Goal: Information Seeking & Learning: Learn about a topic

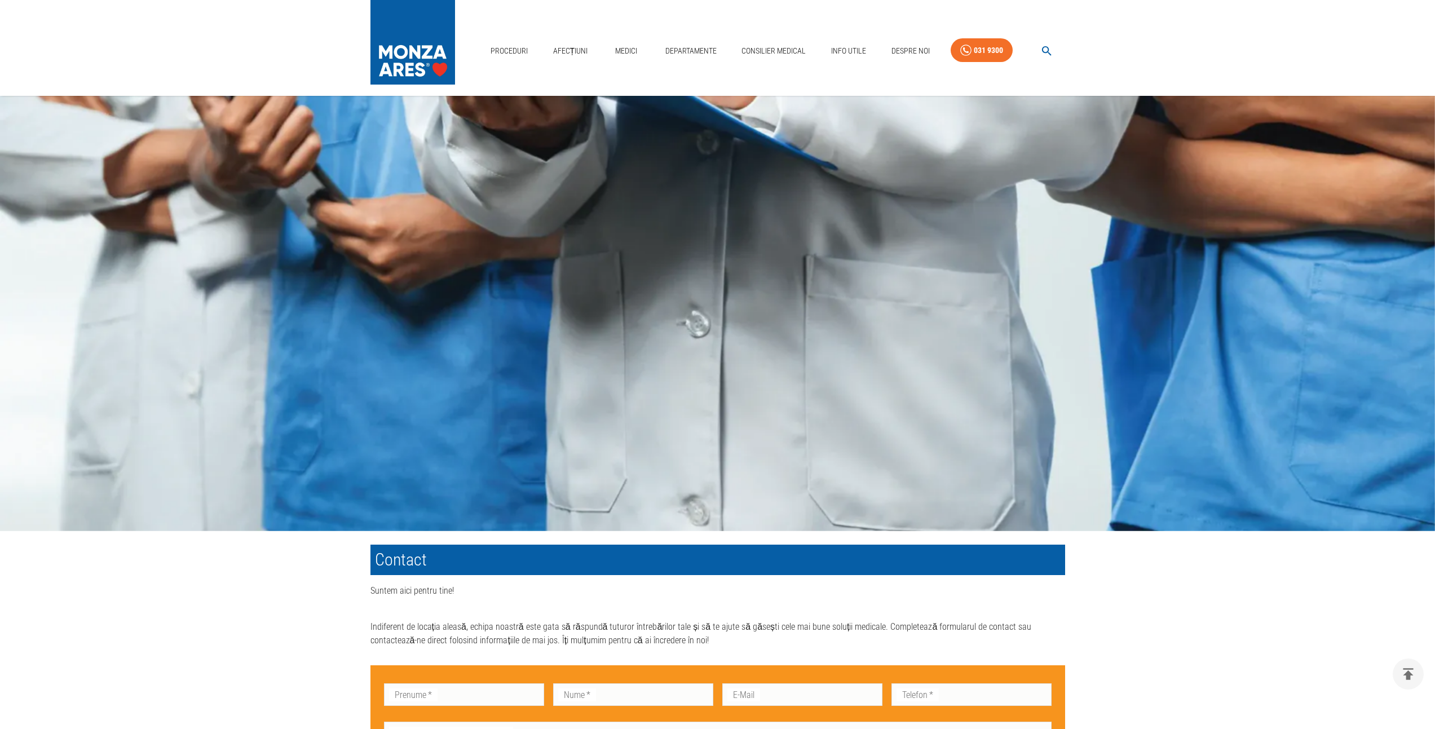
scroll to position [386, 0]
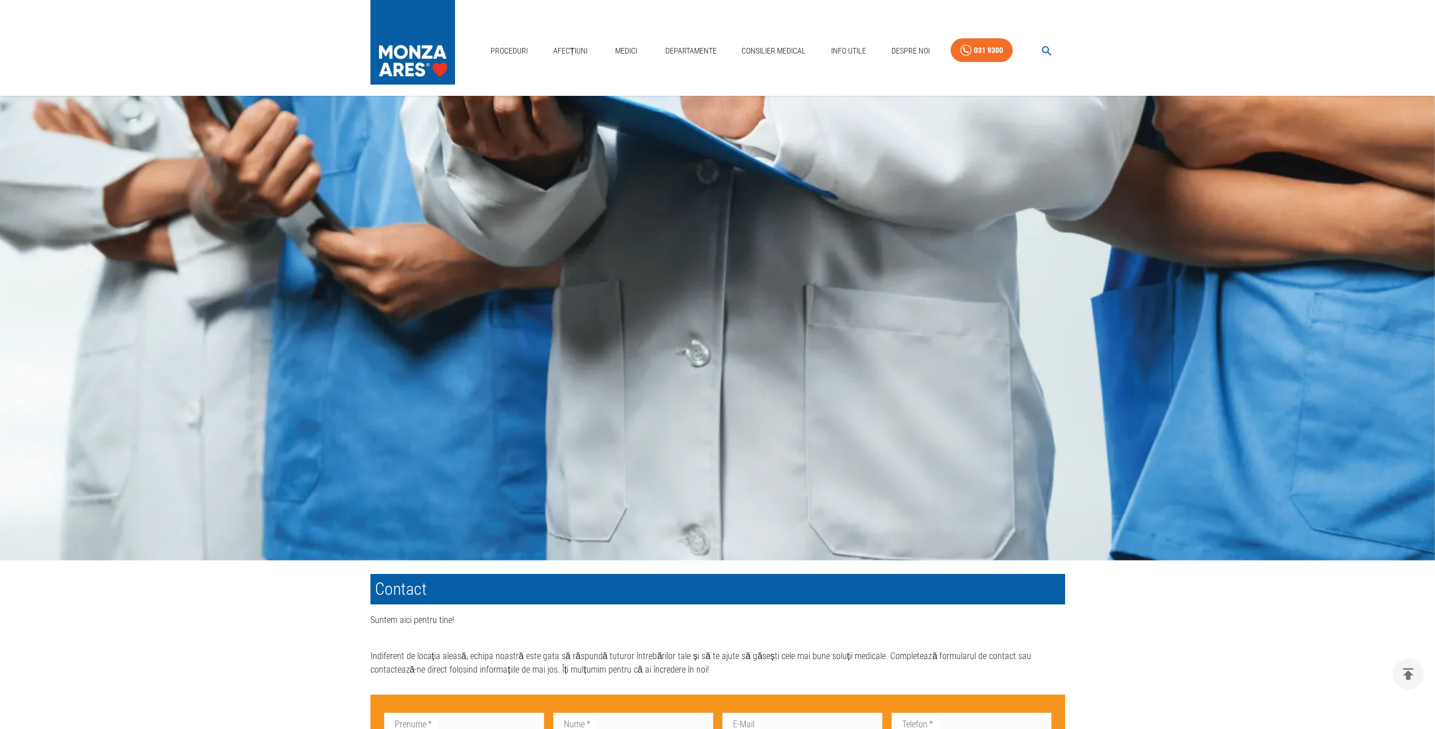
click at [428, 49] on img at bounding box center [413, 39] width 85 height 79
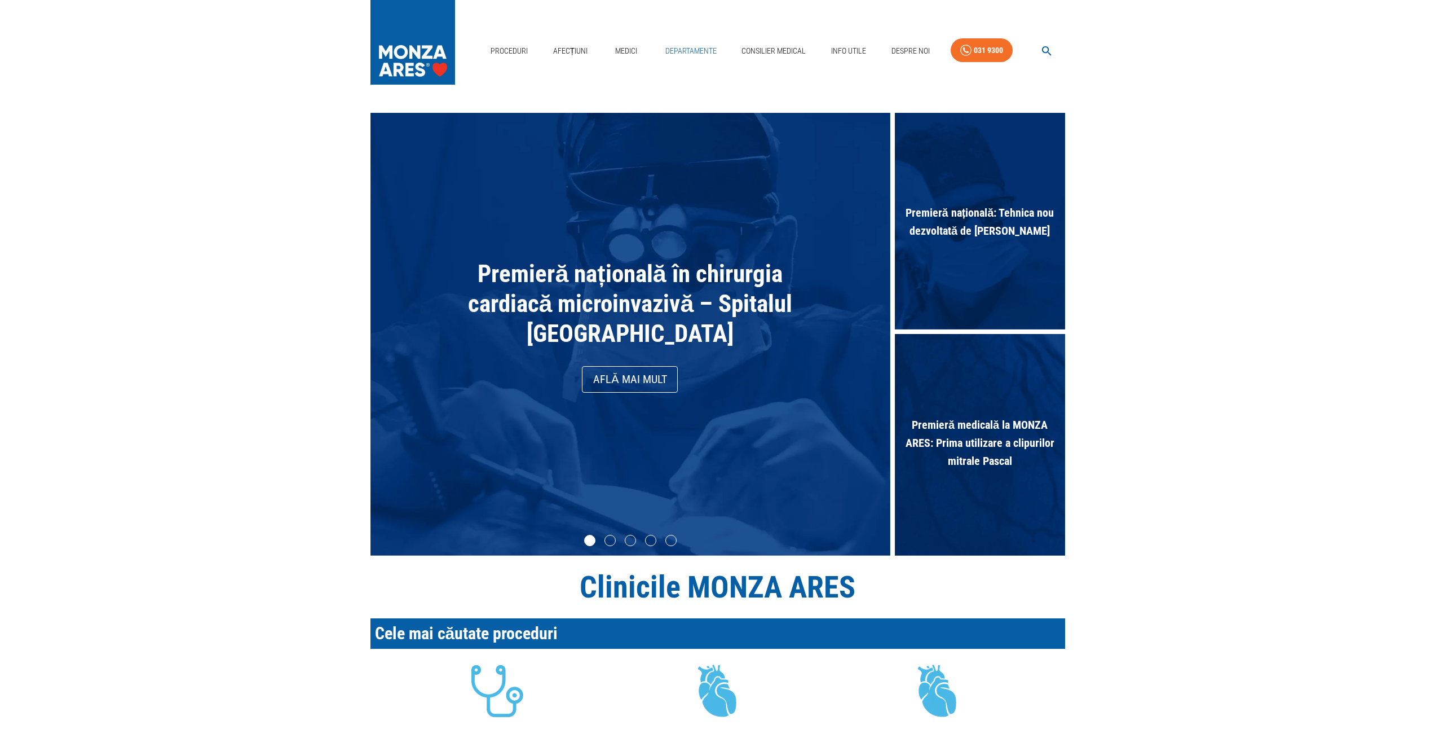
click at [698, 52] on link "Departamente" at bounding box center [691, 50] width 60 height 23
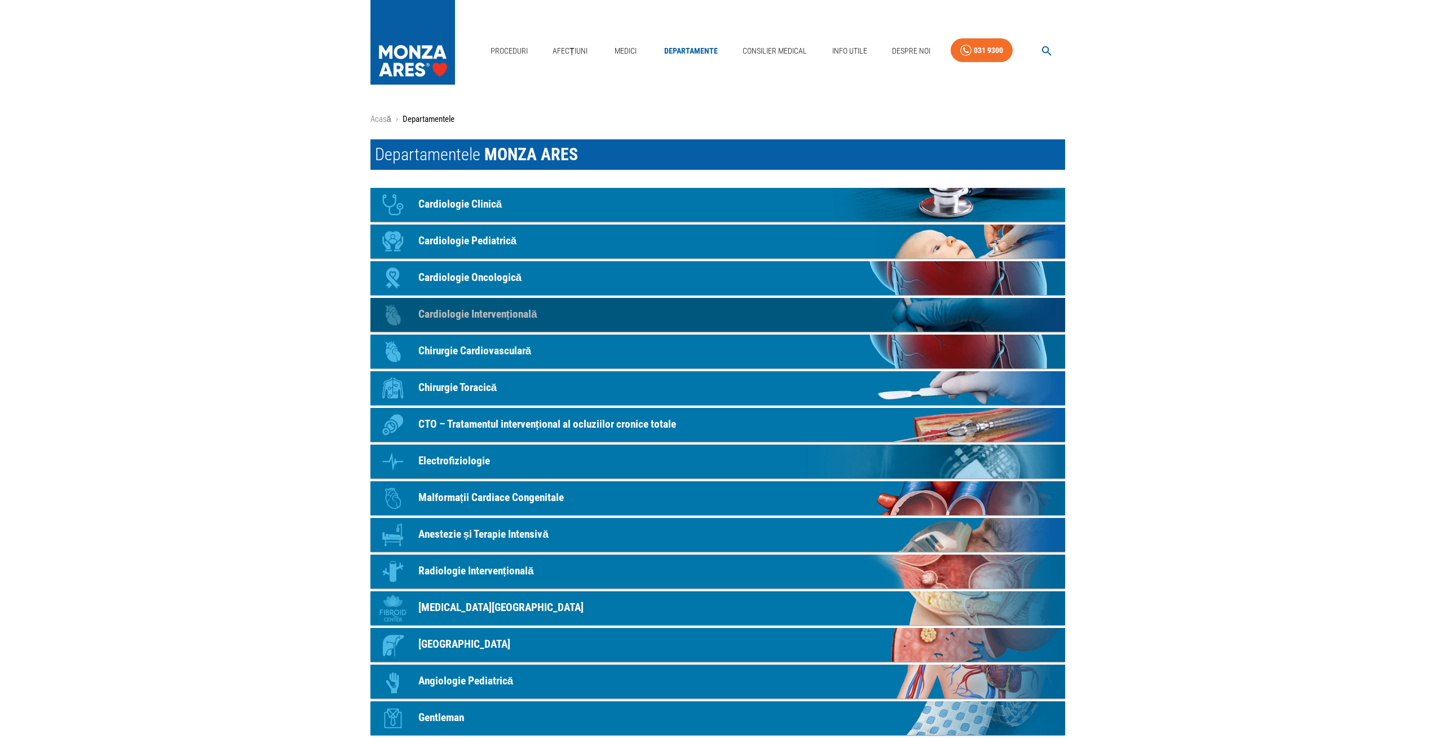
click at [534, 313] on p "Cardiologie Intervențională" at bounding box center [477, 314] width 119 height 16
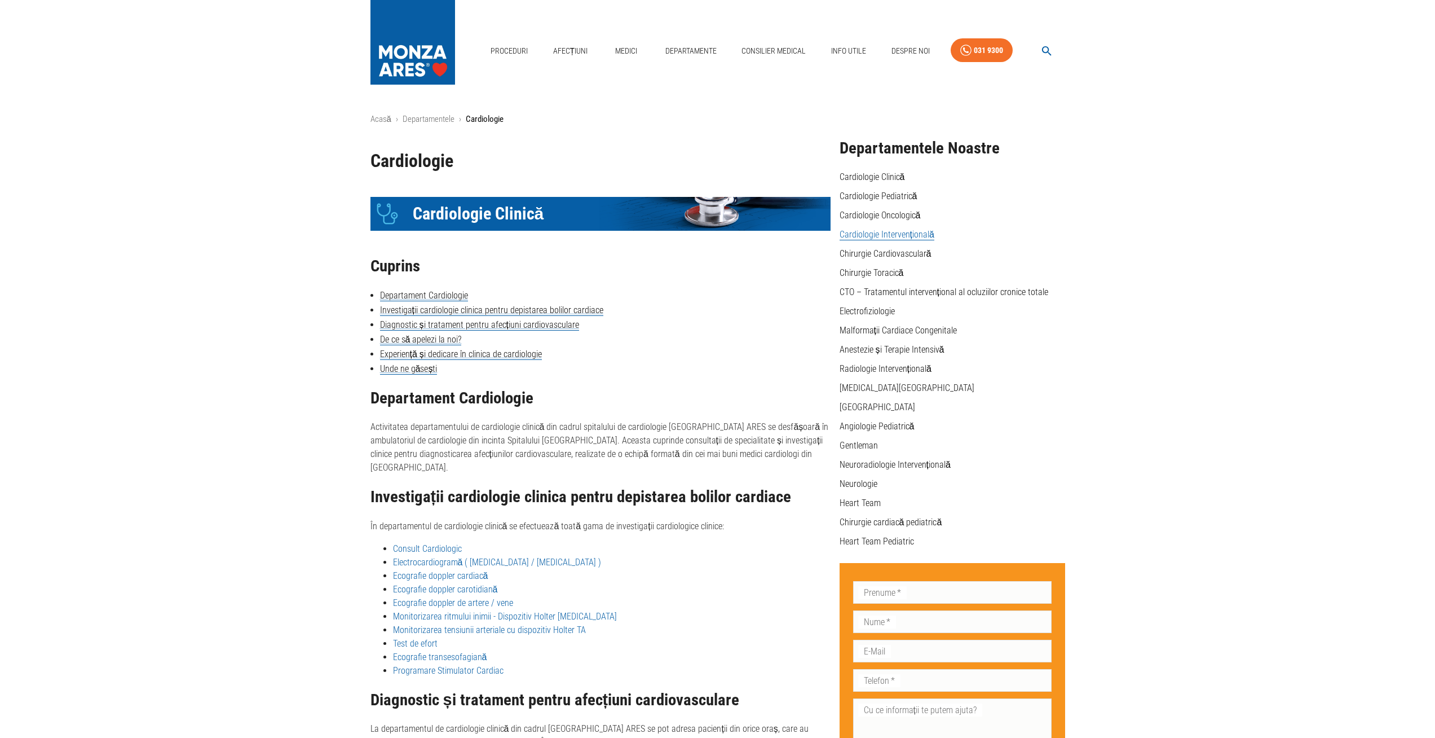
drag, startPoint x: 398, startPoint y: 217, endPoint x: 365, endPoint y: 219, distance: 32.2
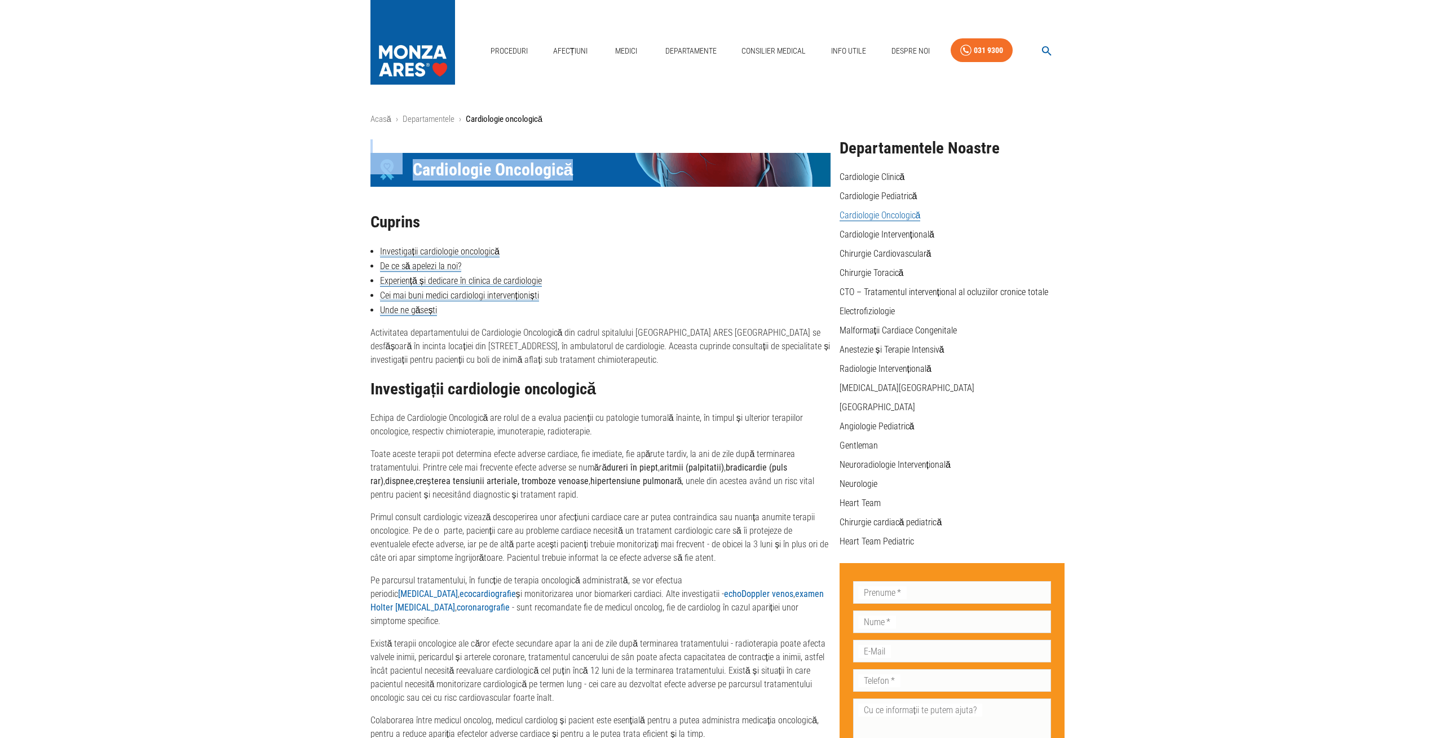
drag, startPoint x: 345, startPoint y: 152, endPoint x: 752, endPoint y: 177, distance: 408.0
drag, startPoint x: 391, startPoint y: 170, endPoint x: 380, endPoint y: 171, distance: 11.4
click at [380, 171] on div "Icon" at bounding box center [388, 170] width 34 height 34
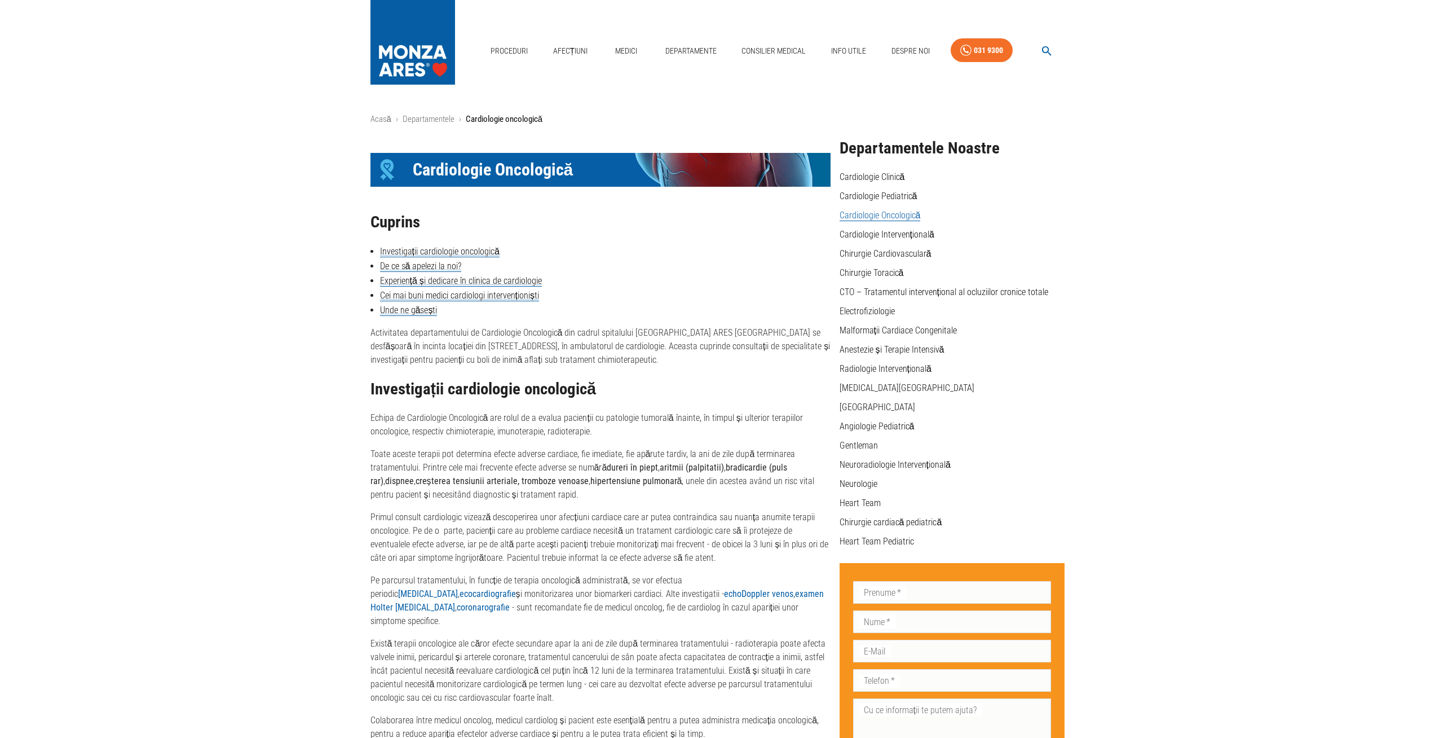
click at [690, 50] on link "Departamente" at bounding box center [691, 50] width 60 height 23
